Goal: Transaction & Acquisition: Register for event/course

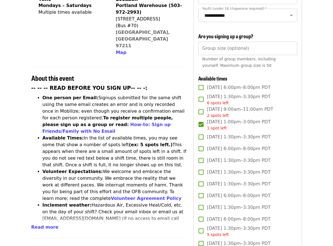
scroll to position [157, 0]
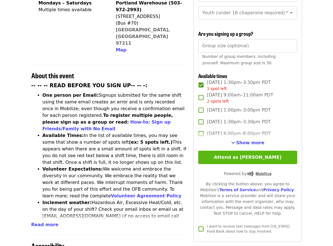
click at [227, 151] on button "Attend as [PERSON_NAME]" at bounding box center [247, 157] width 99 height 13
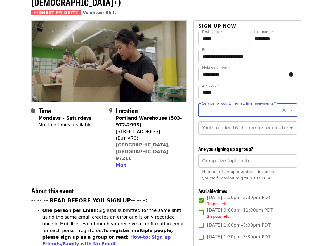
scroll to position [41, 0]
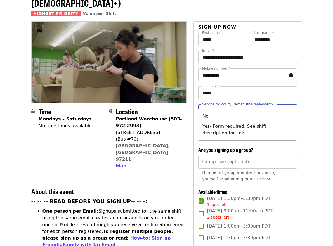
click at [213, 106] on input "Service for court, Tri-met, fine repayment?   *" at bounding box center [241, 111] width 76 height 11
click at [206, 116] on li "No" at bounding box center [247, 116] width 99 height 10
type input "**"
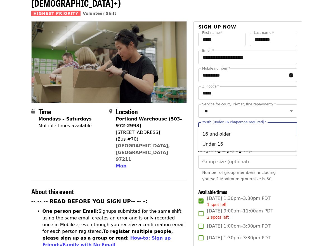
click at [217, 124] on input "Youth (under 16 chaperone required)   *" at bounding box center [241, 129] width 76 height 11
click at [214, 136] on li "16 and older" at bounding box center [247, 134] width 99 height 10
type input "**********"
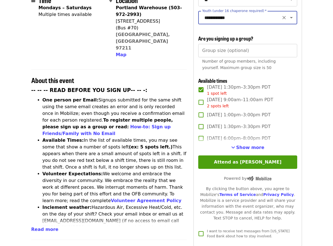
scroll to position [158, 0]
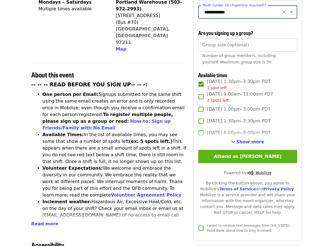
click at [220, 150] on button "Attend as [PERSON_NAME]" at bounding box center [247, 156] width 99 height 13
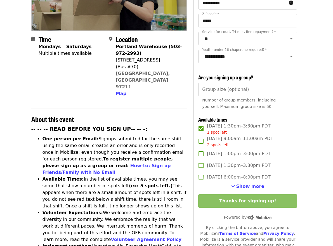
scroll to position [116, 0]
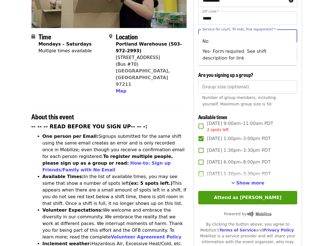
click at [236, 31] on input "Service for court, Tri-met, fine repayment?   *" at bounding box center [241, 36] width 76 height 11
click at [224, 42] on li "No" at bounding box center [247, 41] width 99 height 10
type input "**"
click at [233, 49] on input "Youth (under 16 chaperone required)   *" at bounding box center [241, 54] width 76 height 11
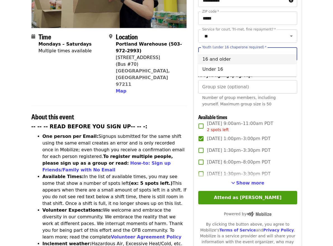
click at [229, 58] on li "16 and older" at bounding box center [247, 59] width 99 height 10
type input "**********"
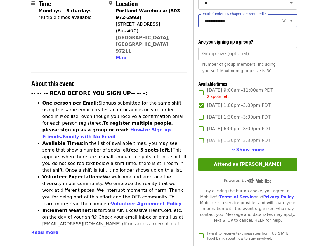
scroll to position [163, 0]
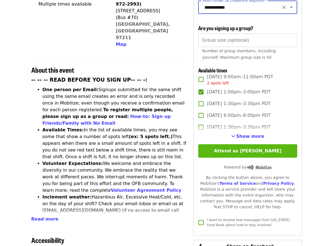
click at [232, 144] on button "Attend as [PERSON_NAME]" at bounding box center [247, 150] width 99 height 13
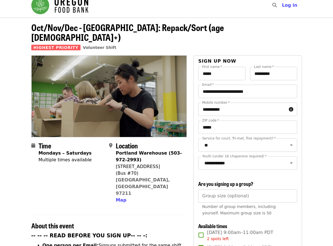
scroll to position [0, 0]
